Goal: Task Accomplishment & Management: Manage account settings

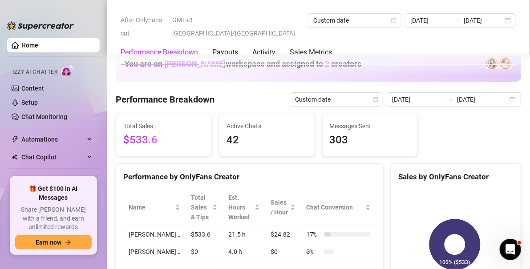
scroll to position [352, 0]
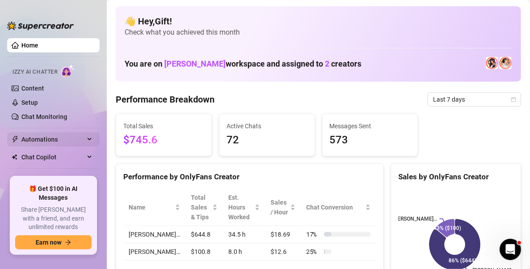
scroll to position [26, 0]
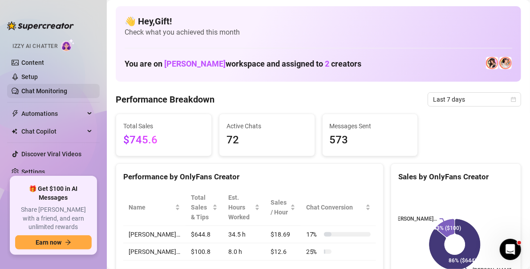
click at [54, 89] on link "Chat Monitoring" at bounding box center [44, 91] width 46 height 7
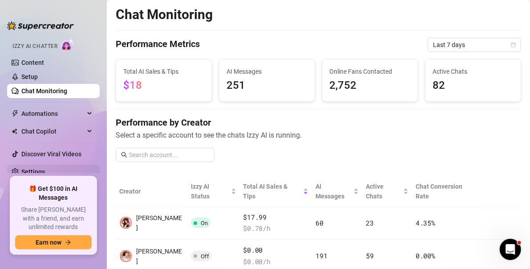
click at [45, 174] on link "Settings" at bounding box center [33, 172] width 24 height 7
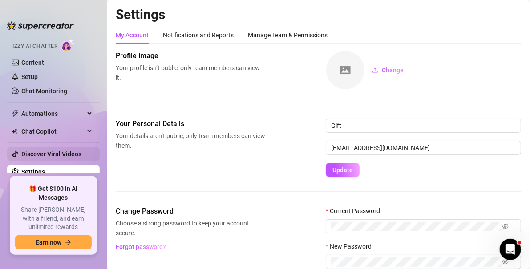
click at [67, 151] on link "Discover Viral Videos" at bounding box center [51, 154] width 60 height 7
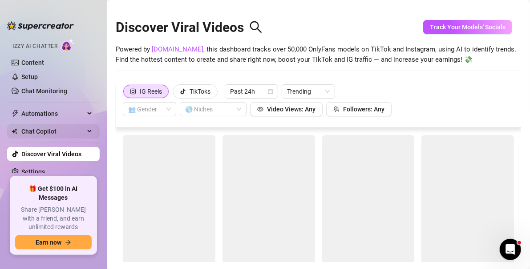
click at [57, 125] on span "Chat Copilot" at bounding box center [52, 132] width 63 height 14
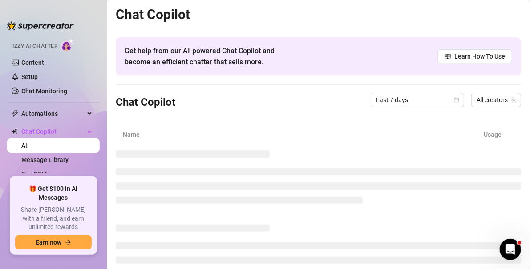
click at [54, 105] on ul "Home Izzy AI Chatter Content Setup Chat Monitoring Automations Chat Copilot All…" at bounding box center [53, 104] width 92 height 139
click at [47, 89] on link "Chat Monitoring" at bounding box center [44, 91] width 46 height 7
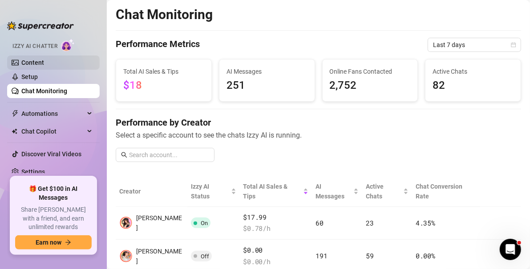
click at [44, 61] on link "Content" at bounding box center [32, 62] width 23 height 7
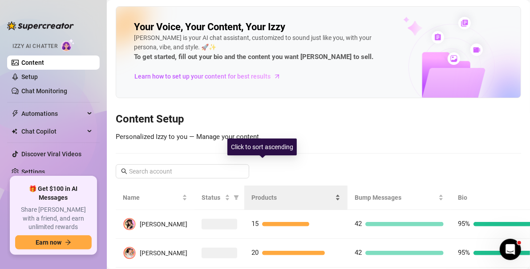
scroll to position [31, 0]
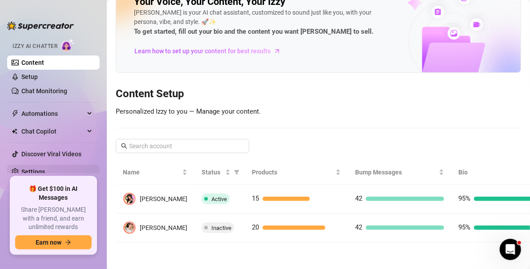
click at [45, 169] on link "Settings" at bounding box center [33, 172] width 24 height 7
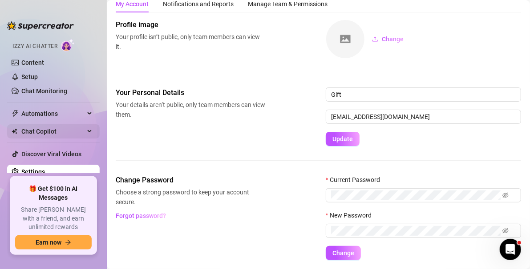
click at [52, 128] on span "Chat Copilot" at bounding box center [52, 132] width 63 height 14
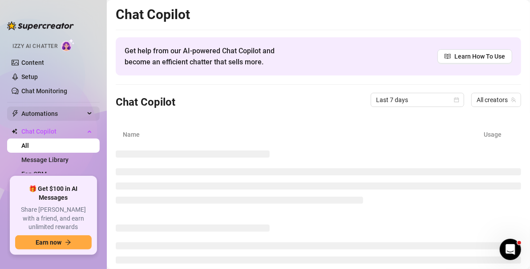
click at [54, 112] on span "Automations" at bounding box center [52, 114] width 63 height 14
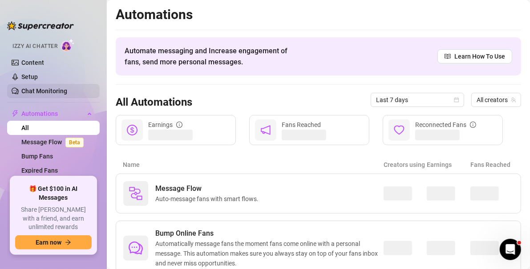
click at [58, 92] on link "Chat Monitoring" at bounding box center [44, 91] width 46 height 7
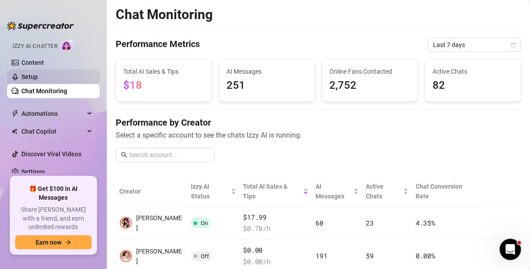
click at [38, 73] on link "Setup" at bounding box center [29, 76] width 16 height 7
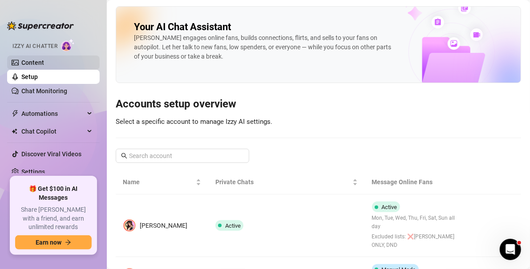
click at [44, 66] on link "Content" at bounding box center [32, 62] width 23 height 7
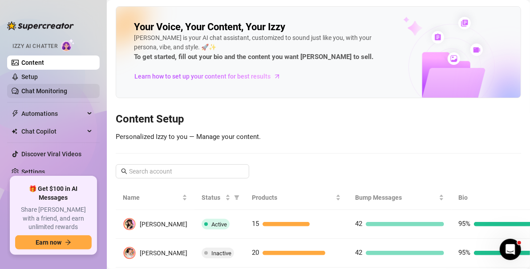
click at [67, 88] on link "Chat Monitoring" at bounding box center [44, 91] width 46 height 7
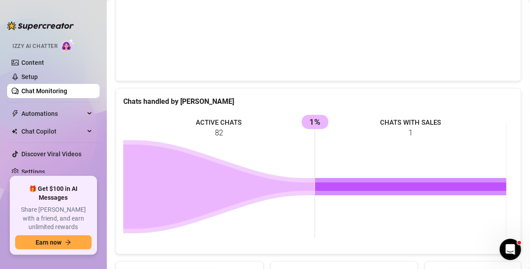
scroll to position [342, 0]
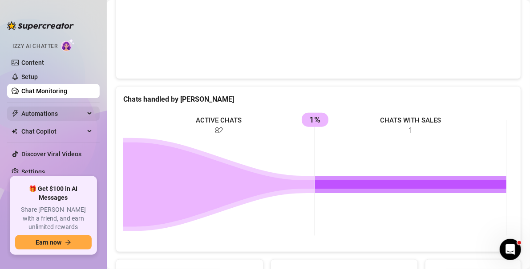
click at [51, 111] on span "Automations" at bounding box center [52, 114] width 63 height 14
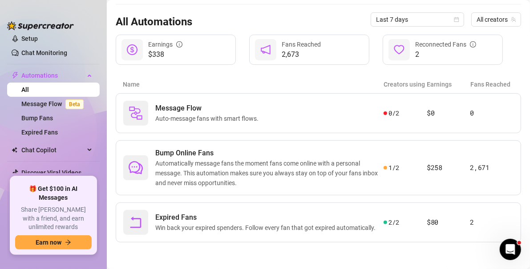
scroll to position [83, 0]
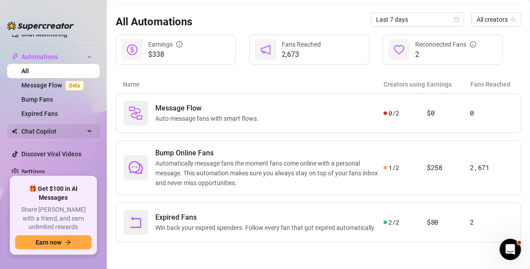
click at [77, 132] on span "Chat Copilot" at bounding box center [52, 132] width 63 height 14
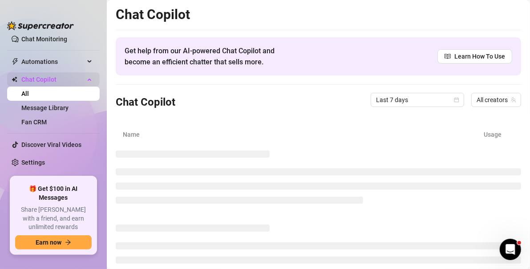
scroll to position [68, 0]
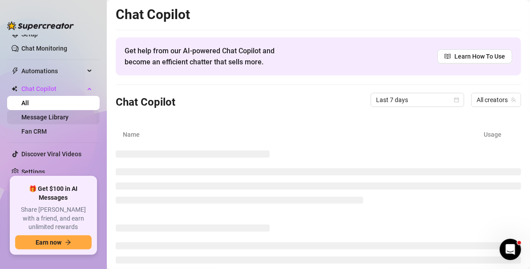
click at [56, 114] on link "Message Library" at bounding box center [44, 117] width 47 height 7
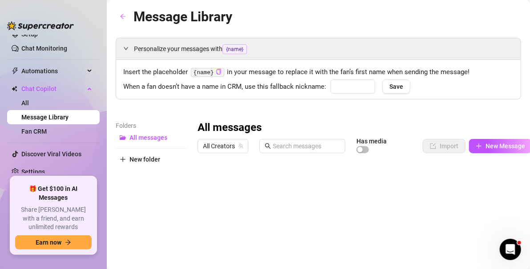
type input "love"
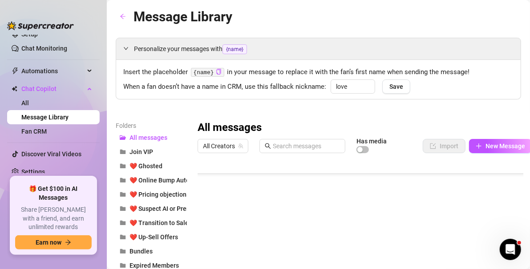
scroll to position [1130, 0]
click at [281, 146] on input "text" at bounding box center [306, 146] width 67 height 10
type input "b"
click at [282, 239] on div at bounding box center [363, 256] width 333 height 198
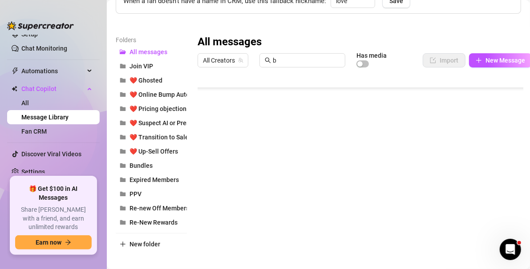
scroll to position [86, 0]
click at [293, 213] on div at bounding box center [363, 170] width 333 height 198
click at [272, 212] on div at bounding box center [363, 170] width 333 height 198
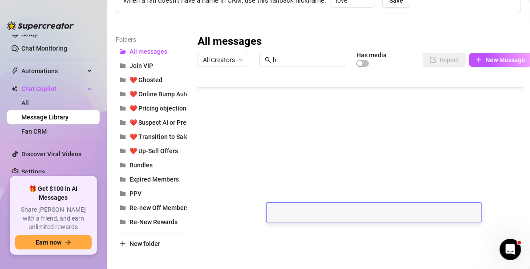
click at [272, 212] on textarea at bounding box center [373, 210] width 215 height 8
type textarea "Fact: Vampire Chicks Are Horny AF! 💦🧛🏻‍♀️🦇🖤;D this sex tape was so fun to make!…"
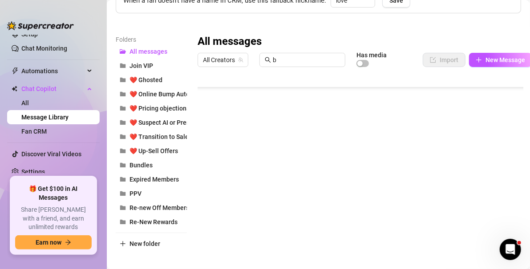
click at [489, 209] on div at bounding box center [363, 170] width 333 height 198
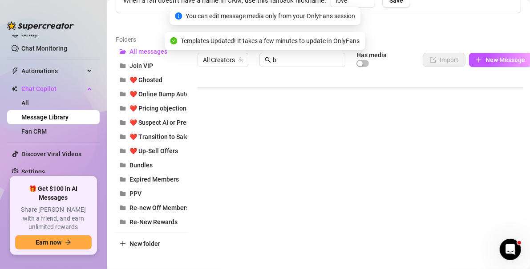
drag, startPoint x: 503, startPoint y: 224, endPoint x: 505, endPoint y: 217, distance: 7.3
click at [505, 217] on div at bounding box center [363, 170] width 333 height 198
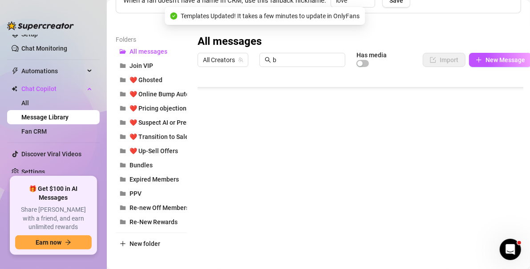
click at [505, 217] on div at bounding box center [363, 170] width 333 height 198
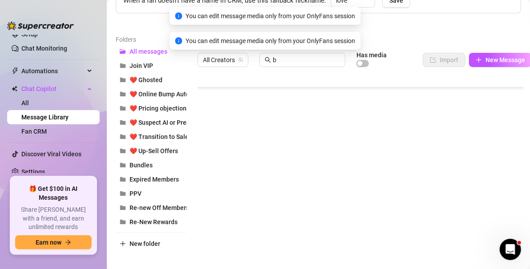
click at [501, 212] on div at bounding box center [363, 170] width 333 height 198
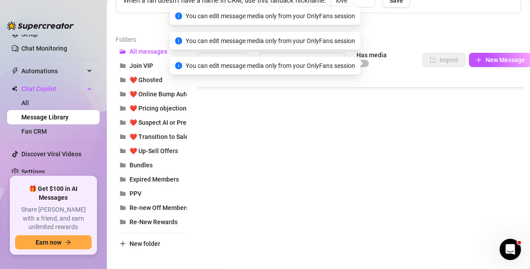
click at [501, 212] on div at bounding box center [363, 170] width 333 height 198
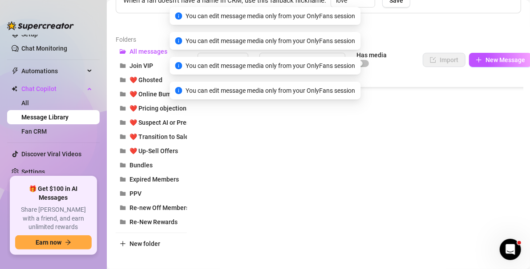
click at [501, 212] on div at bounding box center [363, 170] width 333 height 198
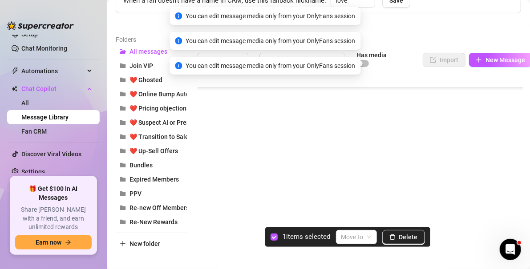
click at [209, 214] on div at bounding box center [363, 170] width 333 height 198
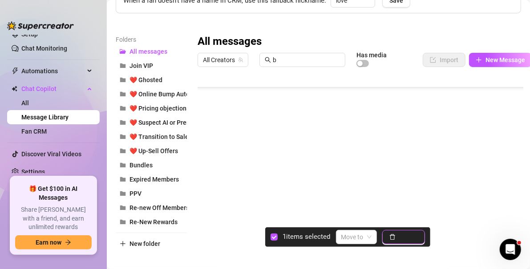
click at [402, 233] on button "Delete" at bounding box center [403, 237] width 43 height 14
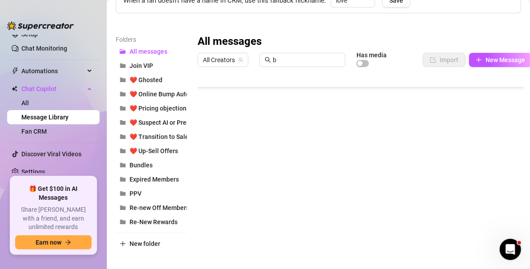
scroll to position [2658, 0]
